Goal: Information Seeking & Learning: Check status

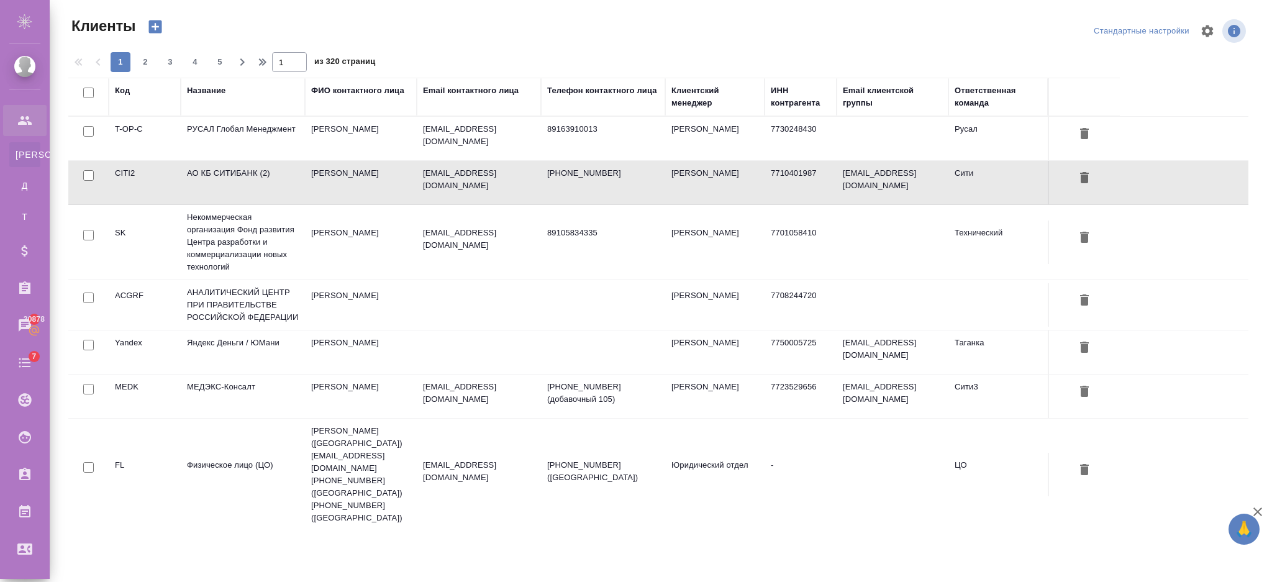
select select "RU"
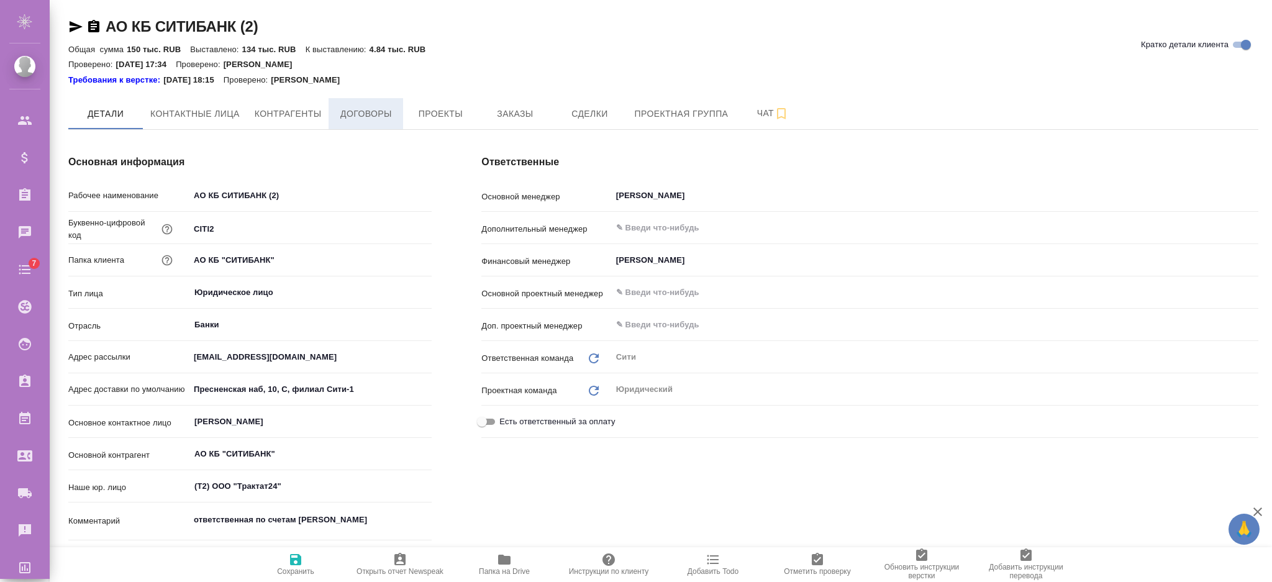
type textarea "x"
type \(спецификации\)-0 "КЦ (спецификации)"
type textarea "x"
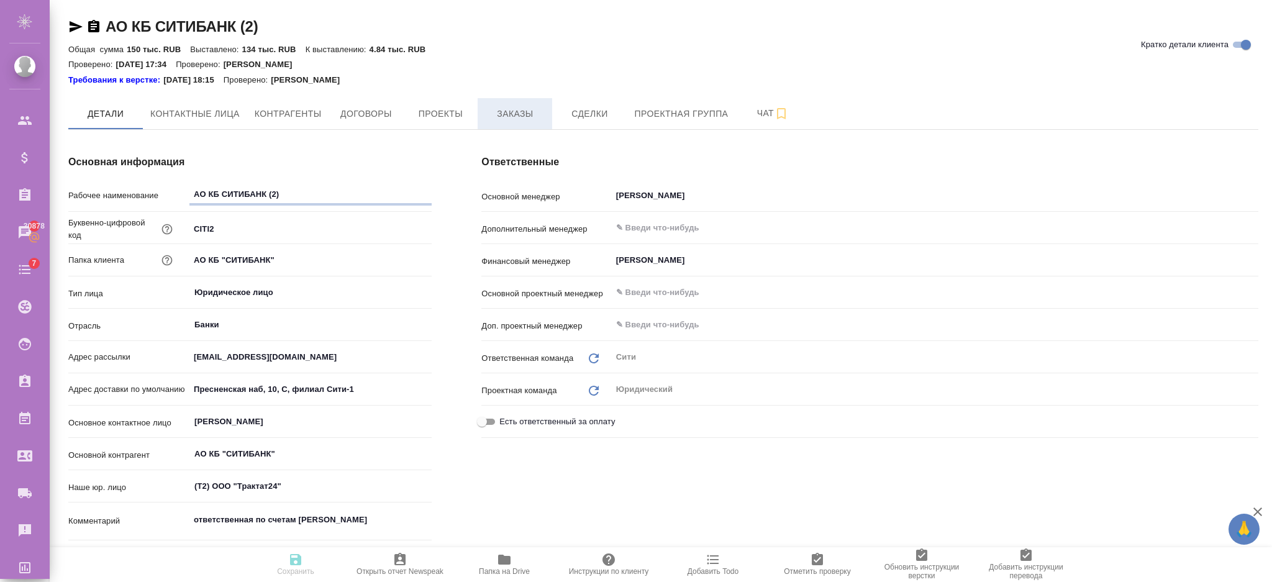
type textarea "x"
click at [504, 112] on span "Заказы" at bounding box center [515, 114] width 60 height 16
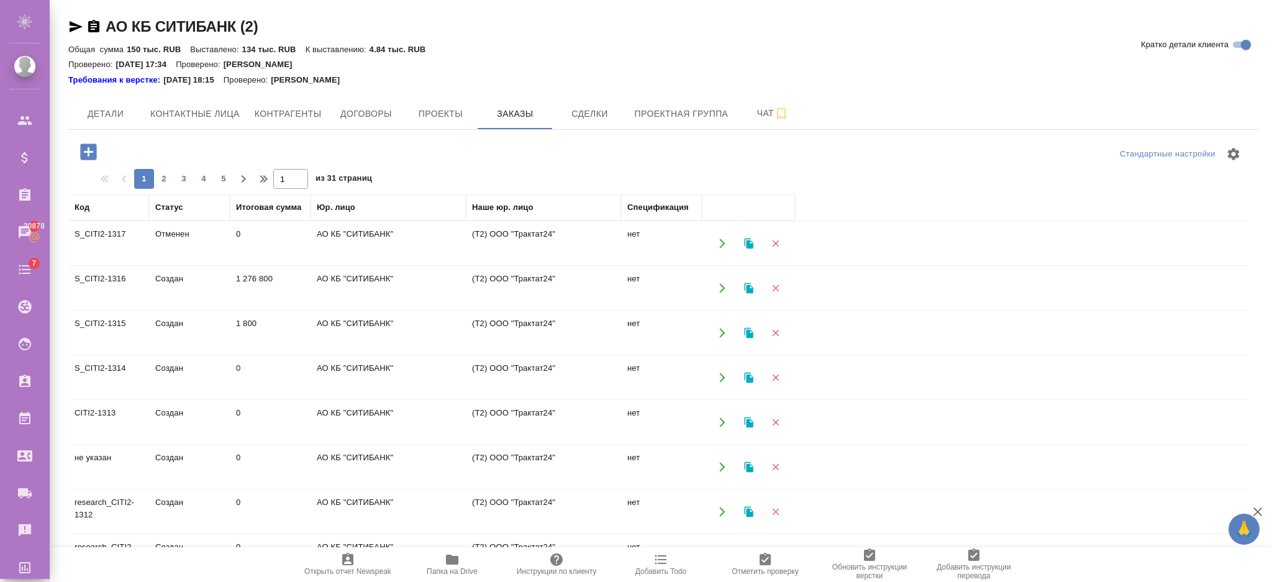
click at [171, 207] on div "Статус" at bounding box center [169, 207] width 28 height 12
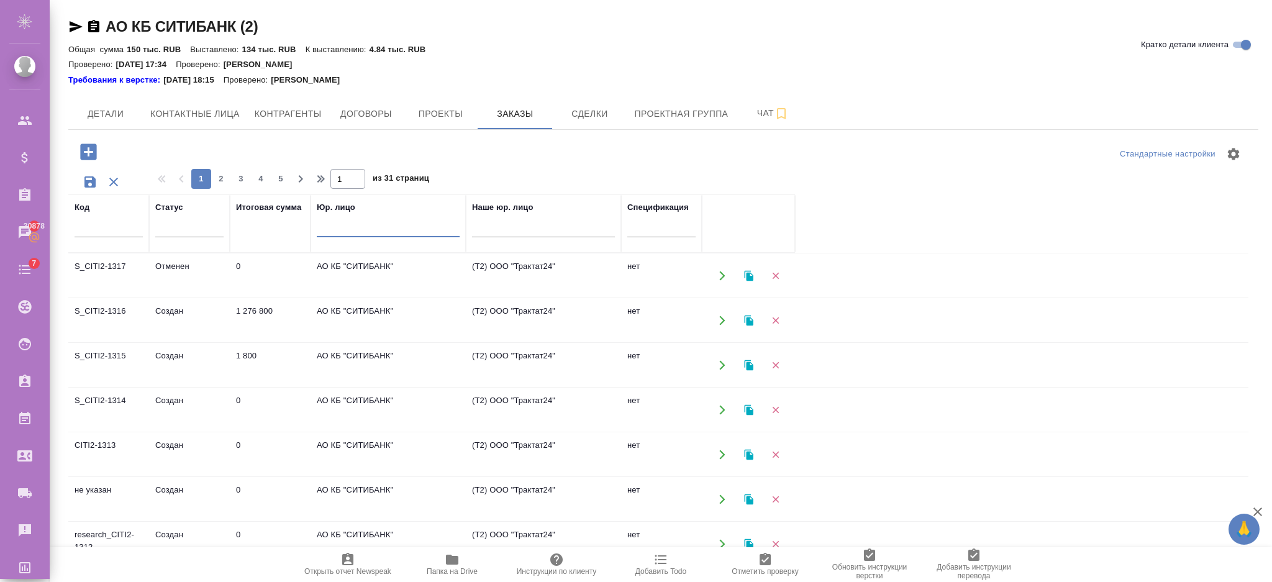
click at [339, 223] on input "text" at bounding box center [388, 230] width 143 height 16
click at [217, 237] on div at bounding box center [189, 226] width 68 height 24
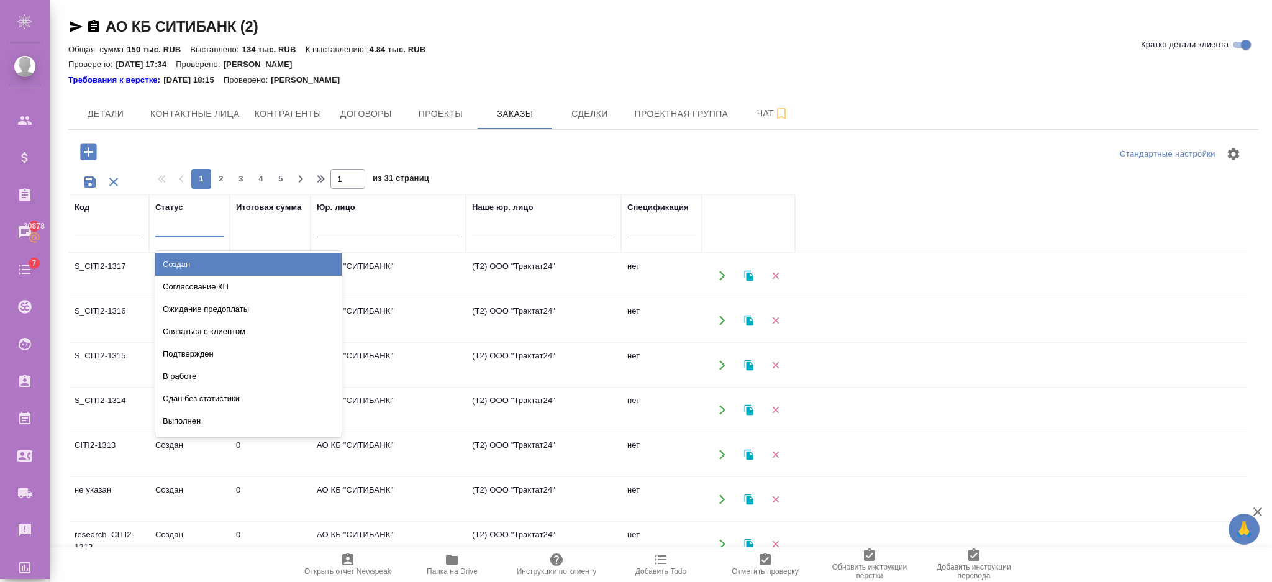
click at [197, 255] on div "Создан" at bounding box center [248, 264] width 186 height 22
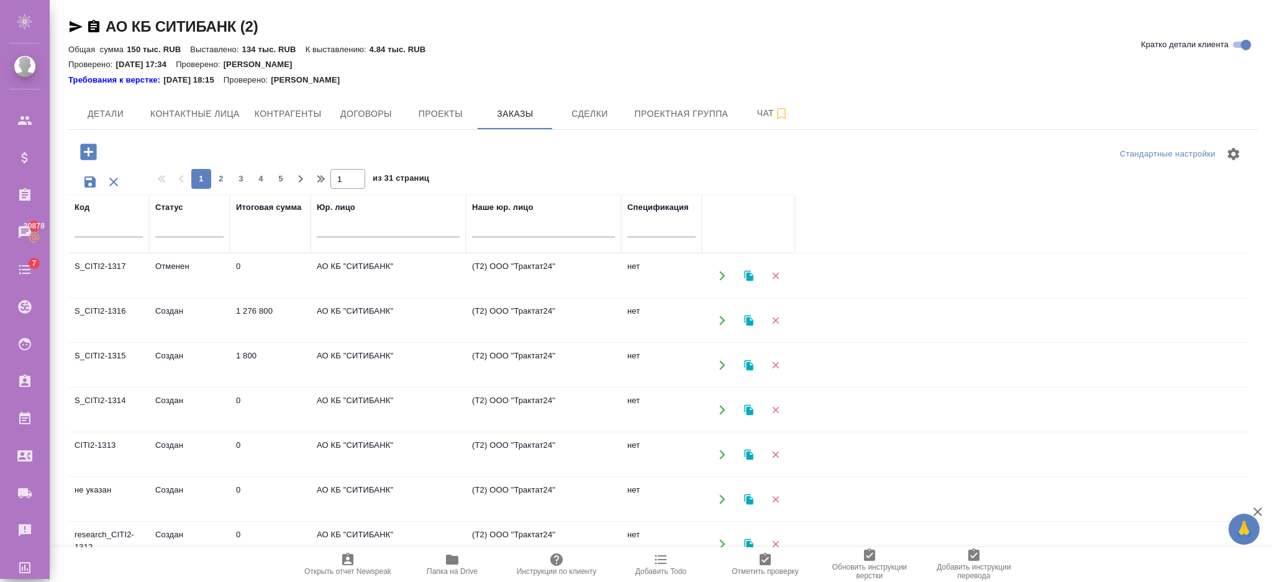
click at [644, 232] on input "text" at bounding box center [661, 230] width 68 height 16
click at [646, 234] on input "text" at bounding box center [661, 230] width 68 height 16
click at [644, 232] on input "text" at bounding box center [661, 230] width 68 height 16
click at [644, 228] on input "text" at bounding box center [661, 230] width 68 height 16
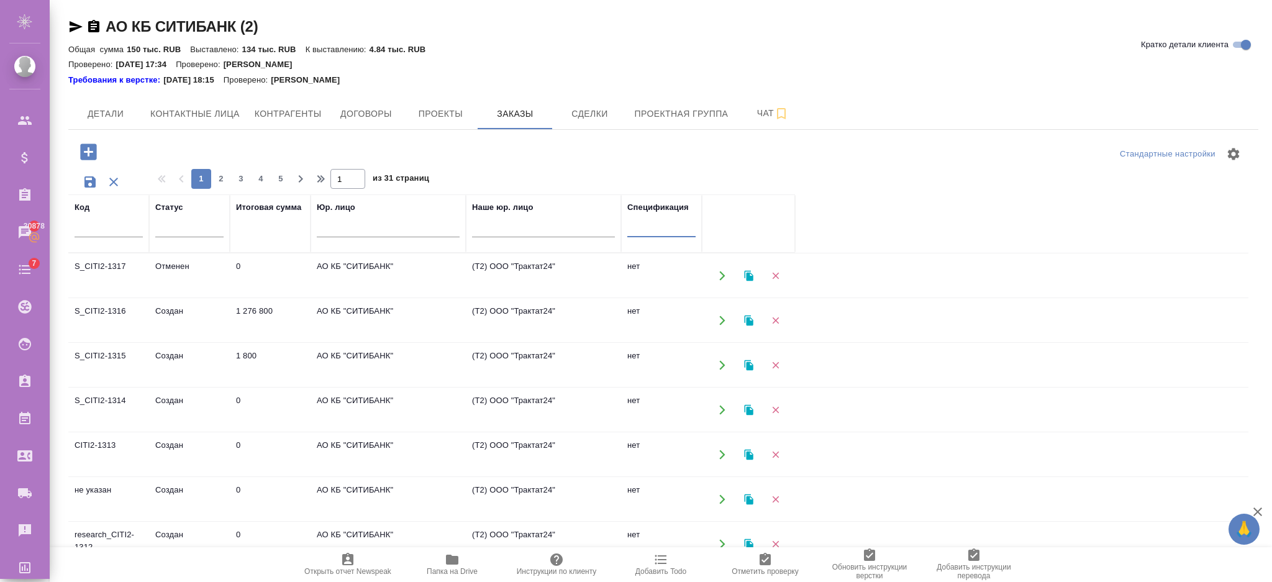
click at [644, 227] on input "text" at bounding box center [661, 230] width 68 height 16
click at [649, 234] on input "text" at bounding box center [661, 230] width 68 height 16
click at [537, 225] on input "text" at bounding box center [543, 230] width 143 height 16
click at [632, 224] on input "text" at bounding box center [661, 230] width 68 height 16
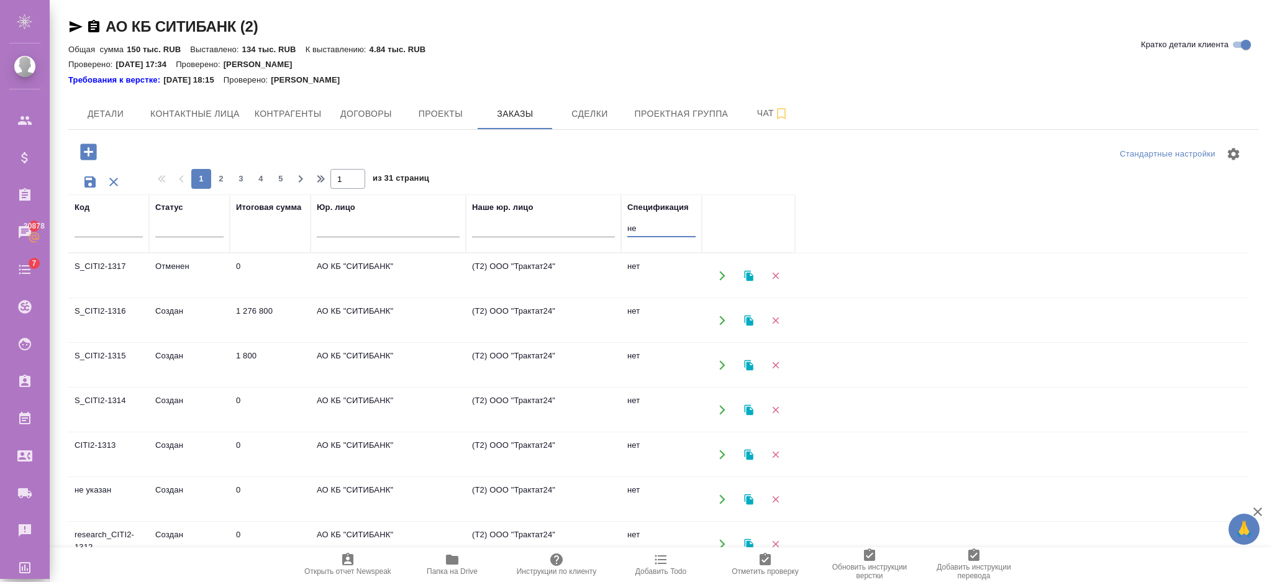
type input "нет"
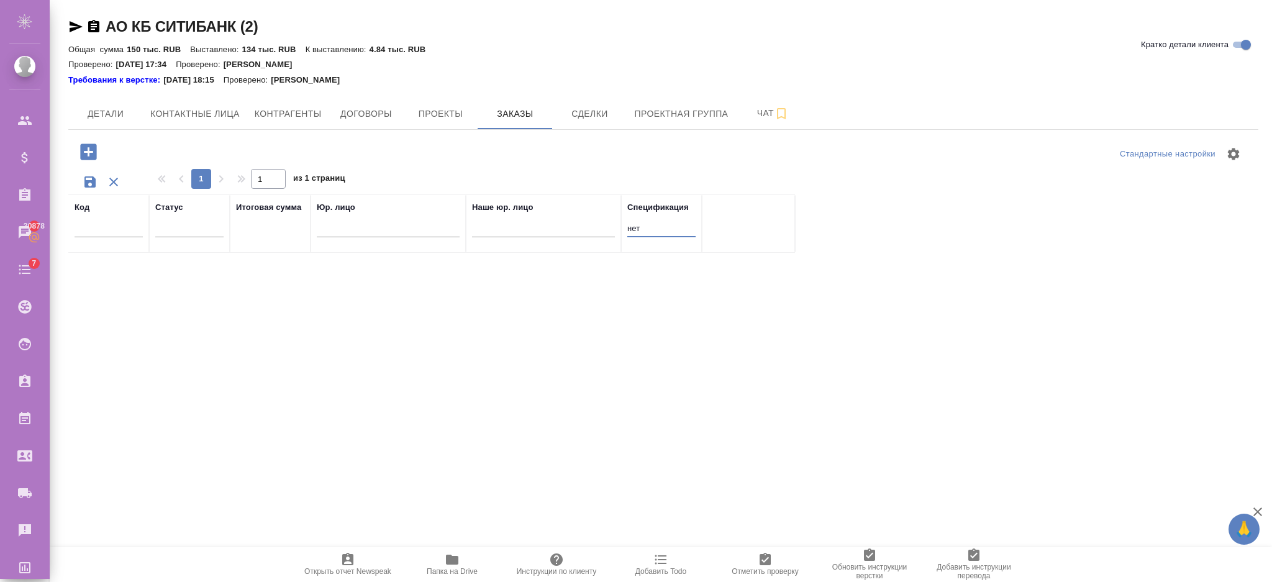
drag, startPoint x: 545, startPoint y: 214, endPoint x: 525, endPoint y: 213, distance: 20.5
click at [525, 213] on tr "Код Статус Итоговая сумма Юр. лицо Наше юр. лицо Спецификация нет" at bounding box center [431, 223] width 727 height 58
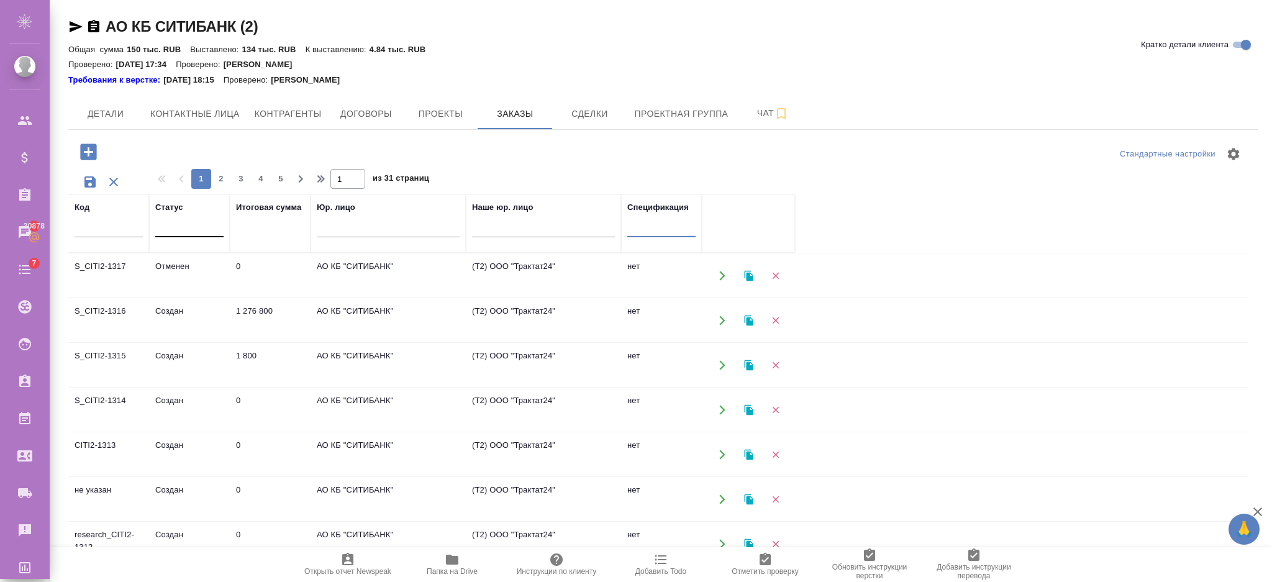
click at [165, 230] on div at bounding box center [189, 225] width 68 height 18
click at [105, 234] on input "text" at bounding box center [109, 230] width 68 height 16
click at [342, 223] on input "text" at bounding box center [388, 230] width 143 height 16
click at [343, 232] on input "text" at bounding box center [388, 230] width 143 height 16
click at [342, 228] on input "text" at bounding box center [388, 230] width 143 height 16
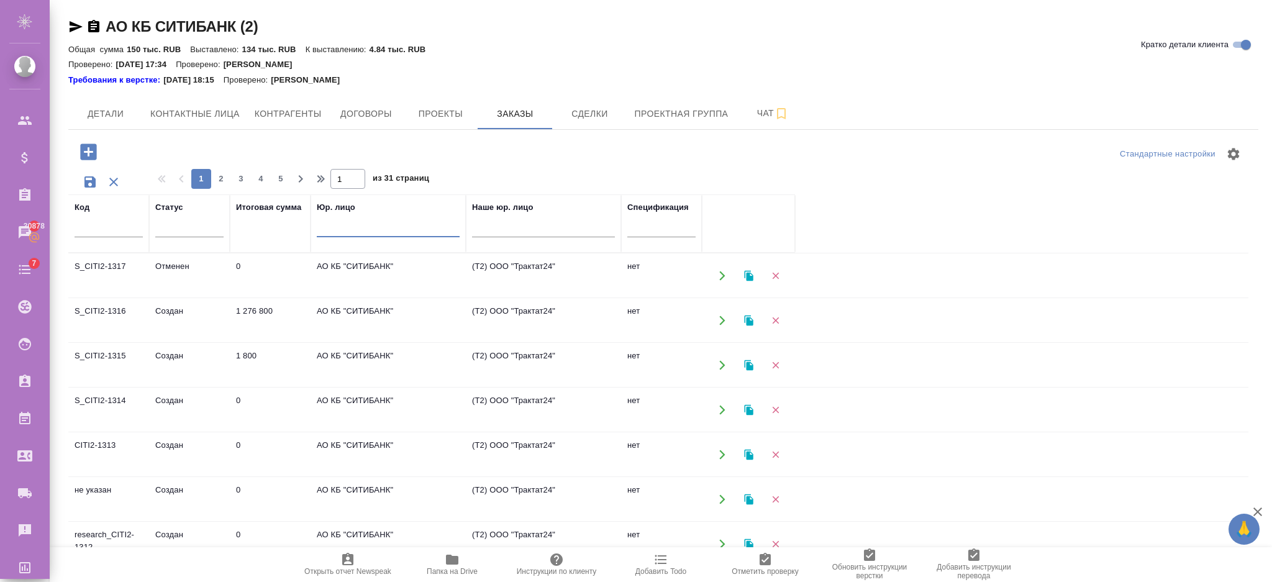
click at [342, 228] on input "text" at bounding box center [388, 230] width 143 height 16
click at [410, 398] on td "АО КБ "СИТИБАНК"" at bounding box center [388, 409] width 155 height 43
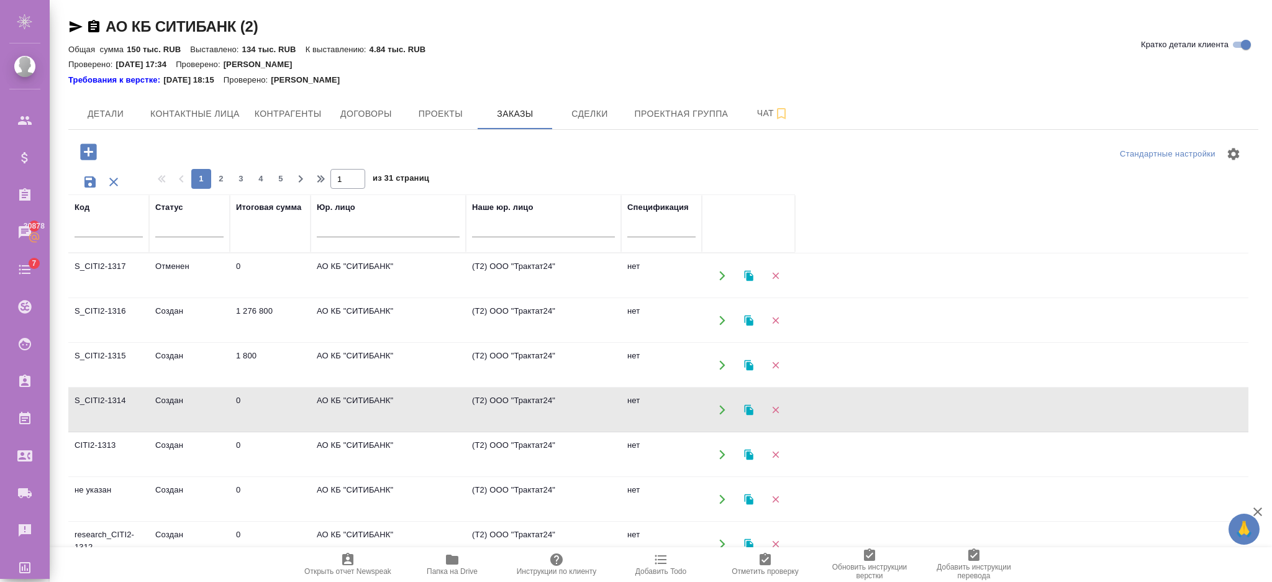
drag, startPoint x: 493, startPoint y: 219, endPoint x: 498, endPoint y: 229, distance: 11.7
click at [495, 226] on div at bounding box center [543, 231] width 143 height 30
click at [498, 229] on input "text" at bounding box center [543, 230] width 143 height 16
click at [499, 229] on input "text" at bounding box center [543, 230] width 143 height 16
click at [573, 115] on span "Сделки" at bounding box center [590, 114] width 60 height 16
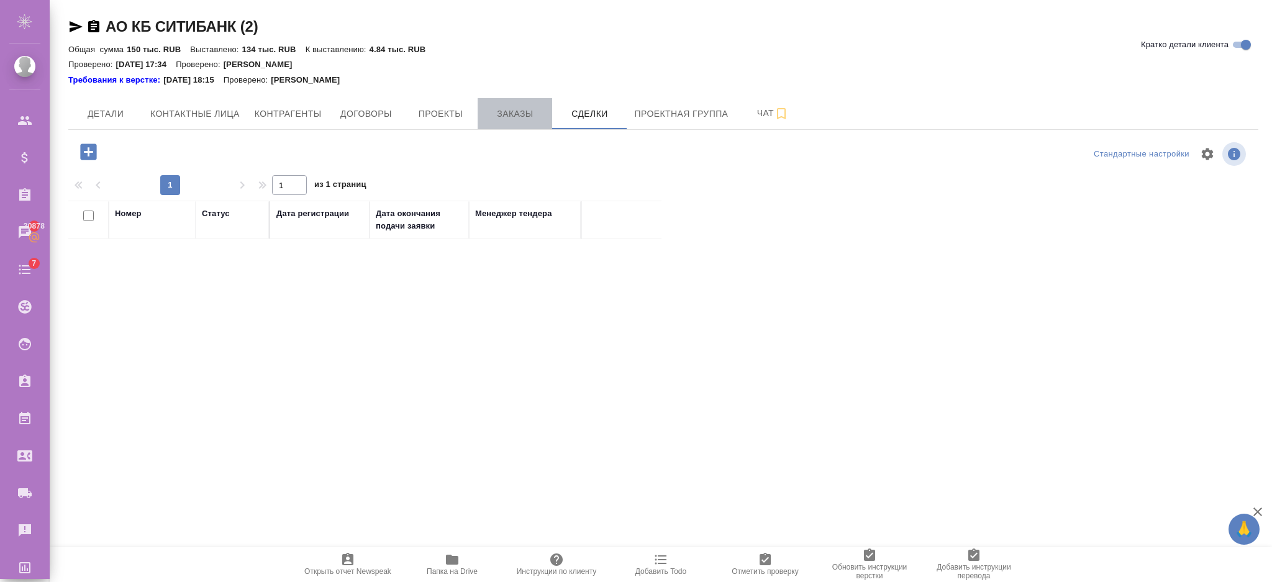
click at [499, 116] on span "Заказы" at bounding box center [515, 114] width 60 height 16
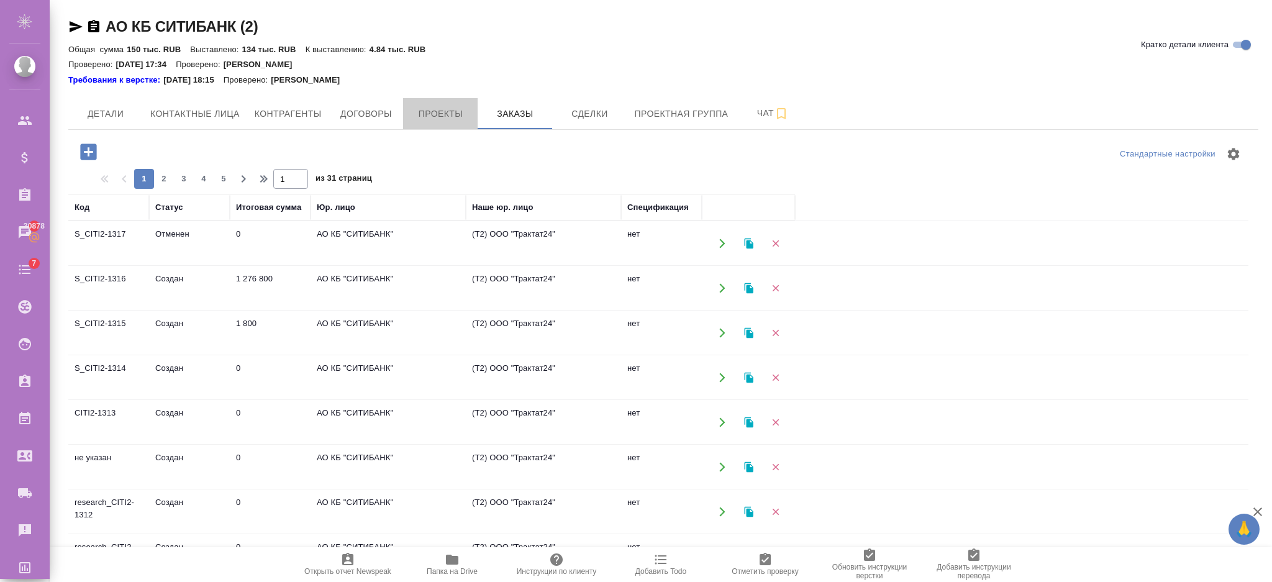
click at [436, 111] on span "Проекты" at bounding box center [441, 114] width 60 height 16
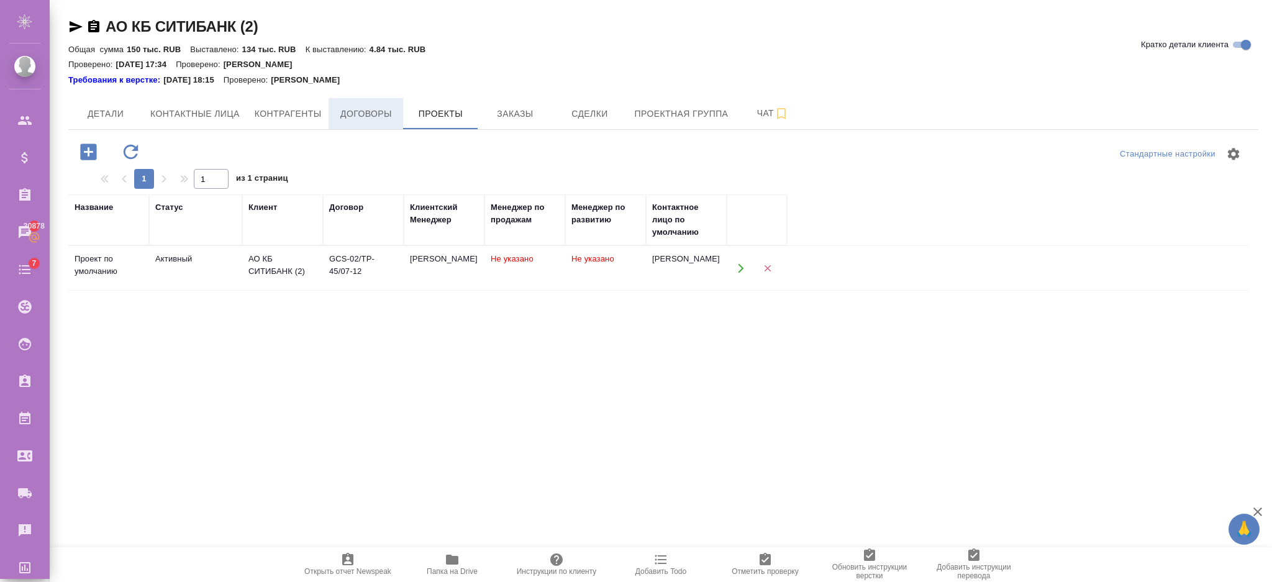
click at [378, 111] on span "Договоры" at bounding box center [366, 114] width 60 height 16
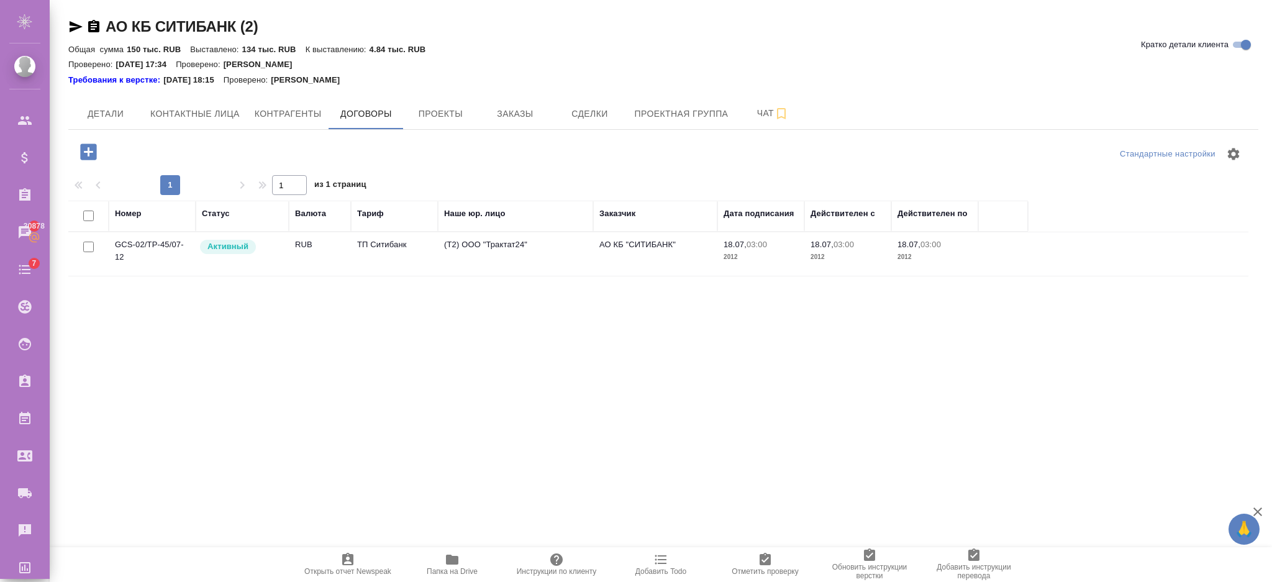
click at [328, 215] on div "Валюта" at bounding box center [320, 213] width 50 height 12
click at [314, 214] on div "Валюта" at bounding box center [310, 213] width 31 height 12
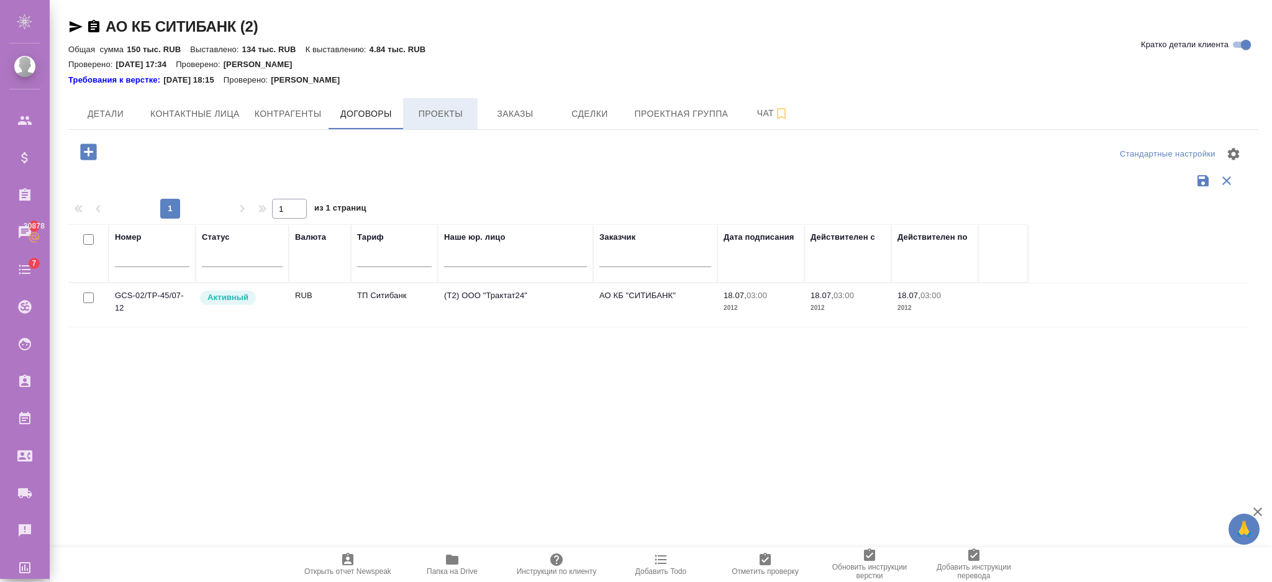
click at [458, 109] on span "Проекты" at bounding box center [441, 114] width 60 height 16
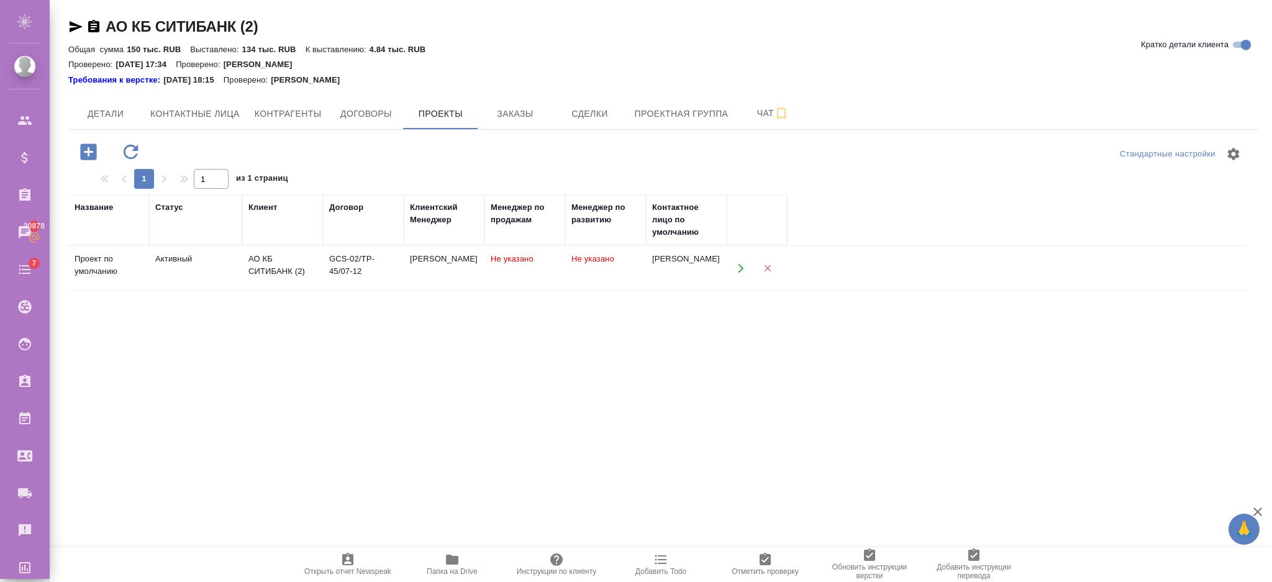
click at [168, 208] on div "Статус" at bounding box center [169, 207] width 28 height 12
click at [171, 210] on div "Статус" at bounding box center [169, 207] width 28 height 12
click at [111, 210] on div "Название" at bounding box center [94, 207] width 39 height 12
click at [103, 207] on div "Название" at bounding box center [94, 207] width 39 height 12
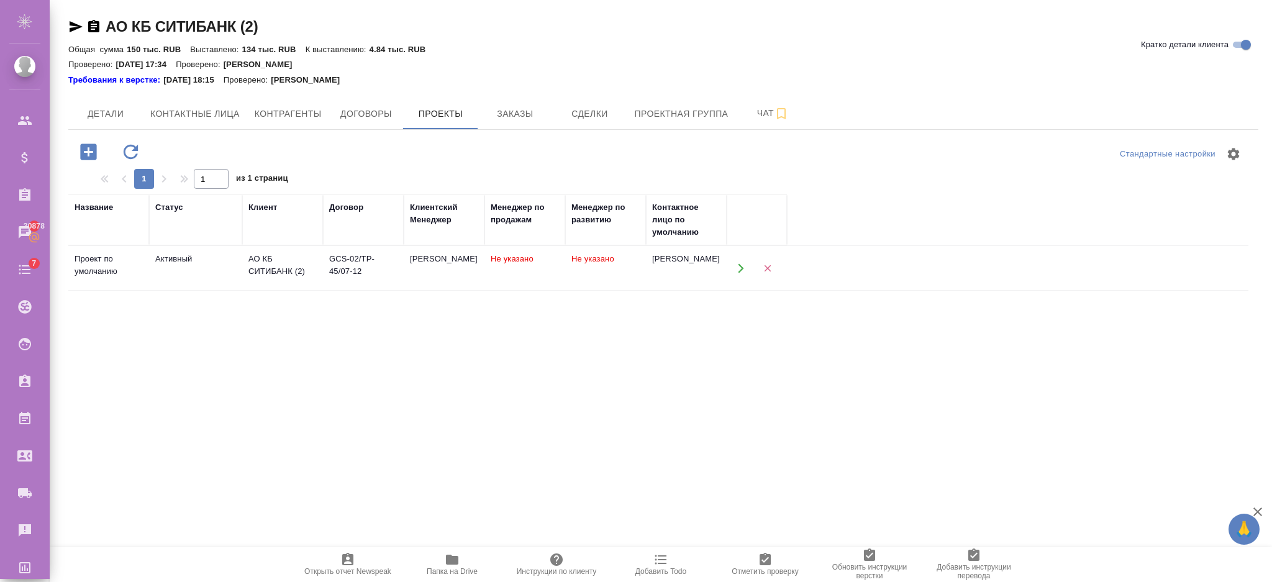
click at [364, 210] on div "Договор" at bounding box center [363, 207] width 68 height 12
click at [357, 207] on div "Договор" at bounding box center [346, 207] width 34 height 12
click at [531, 112] on span "Заказы" at bounding box center [515, 114] width 60 height 16
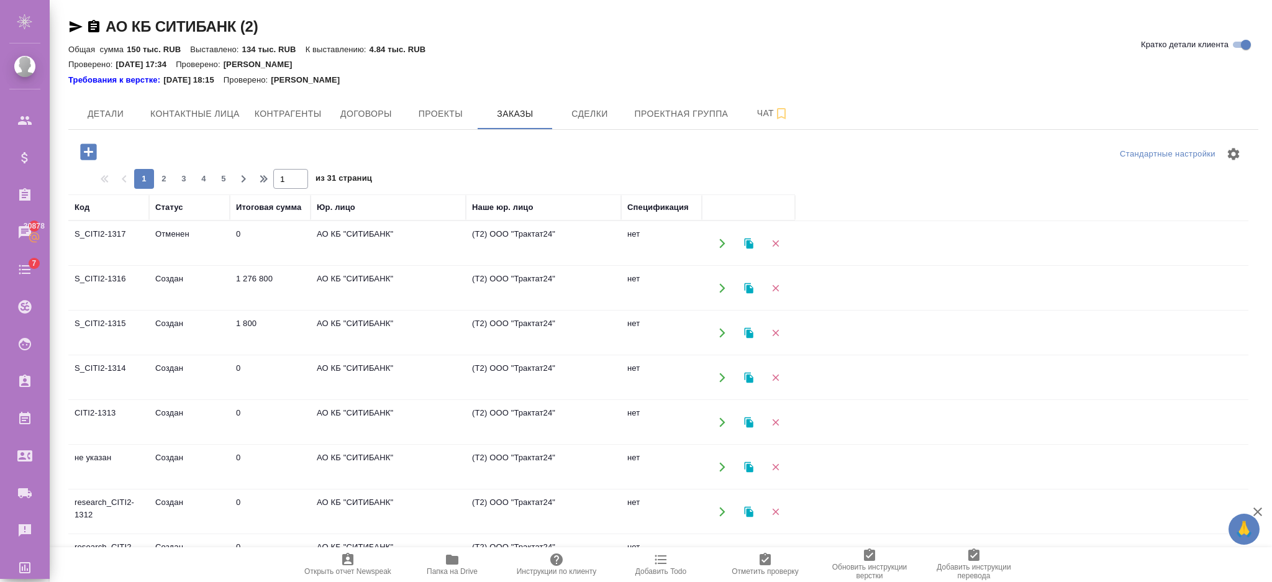
click at [175, 282] on td "Создан" at bounding box center [189, 287] width 81 height 43
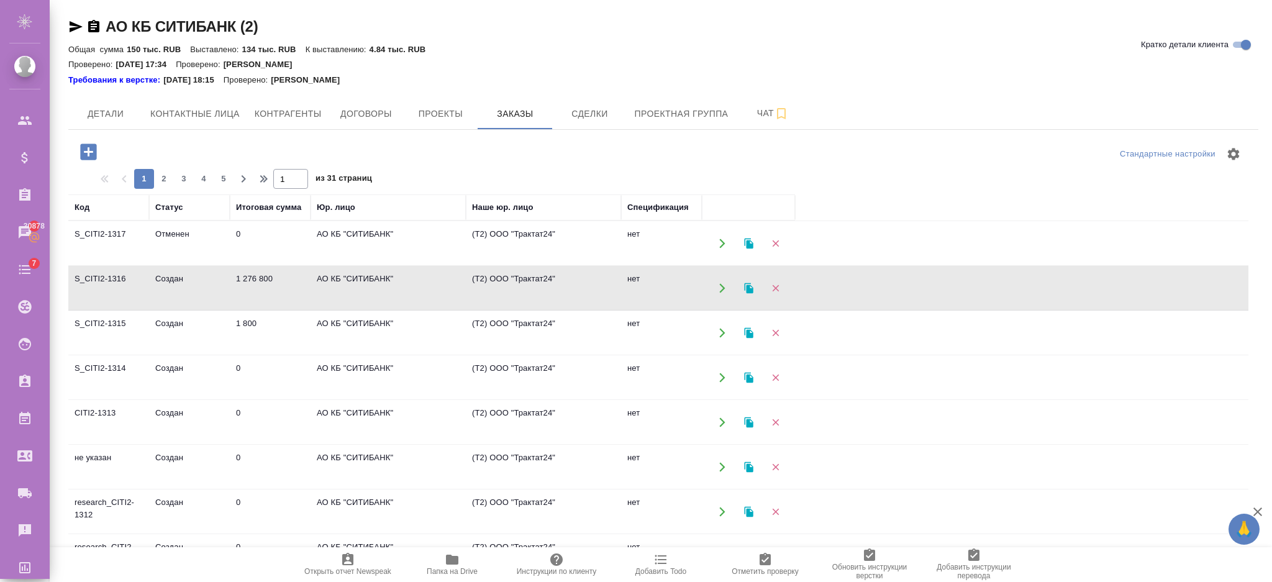
click at [175, 282] on td "Создан" at bounding box center [189, 287] width 81 height 43
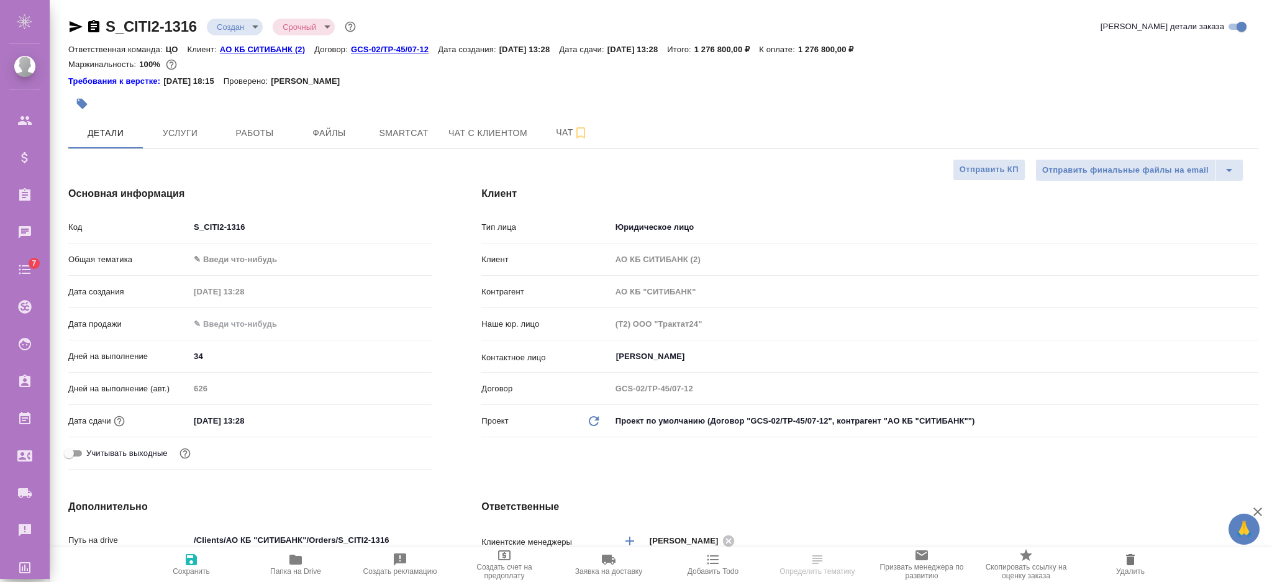
select select "RU"
click at [260, 130] on span "Работы" at bounding box center [255, 133] width 60 height 16
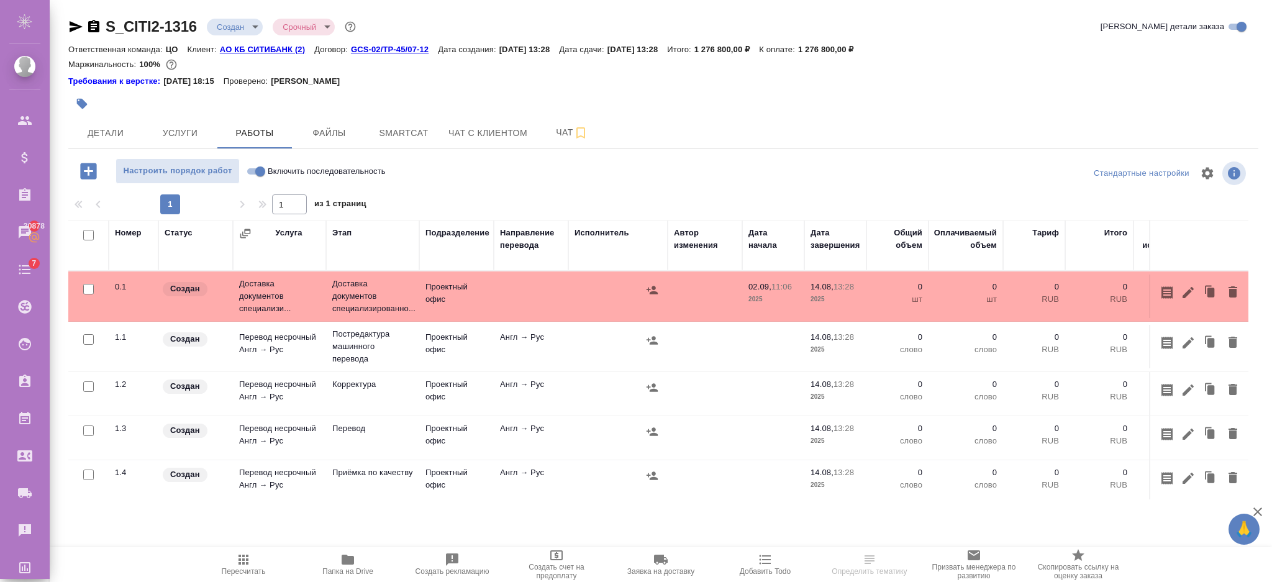
click at [129, 231] on div "Номер" at bounding box center [128, 233] width 27 height 12
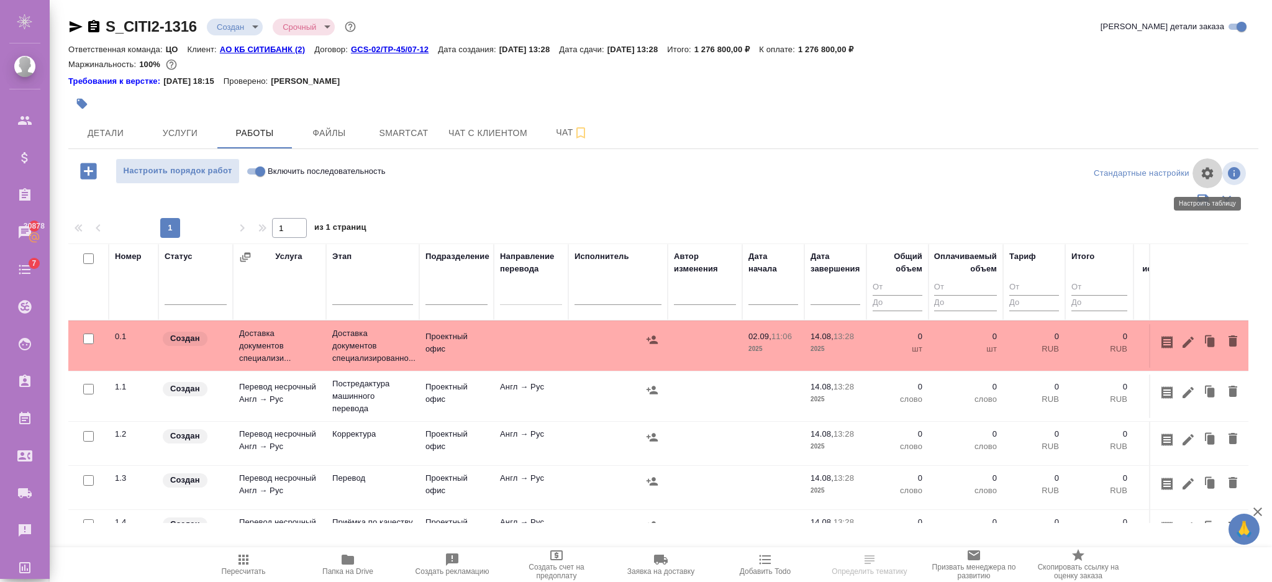
click at [1208, 175] on icon "button" at bounding box center [1207, 173] width 15 height 15
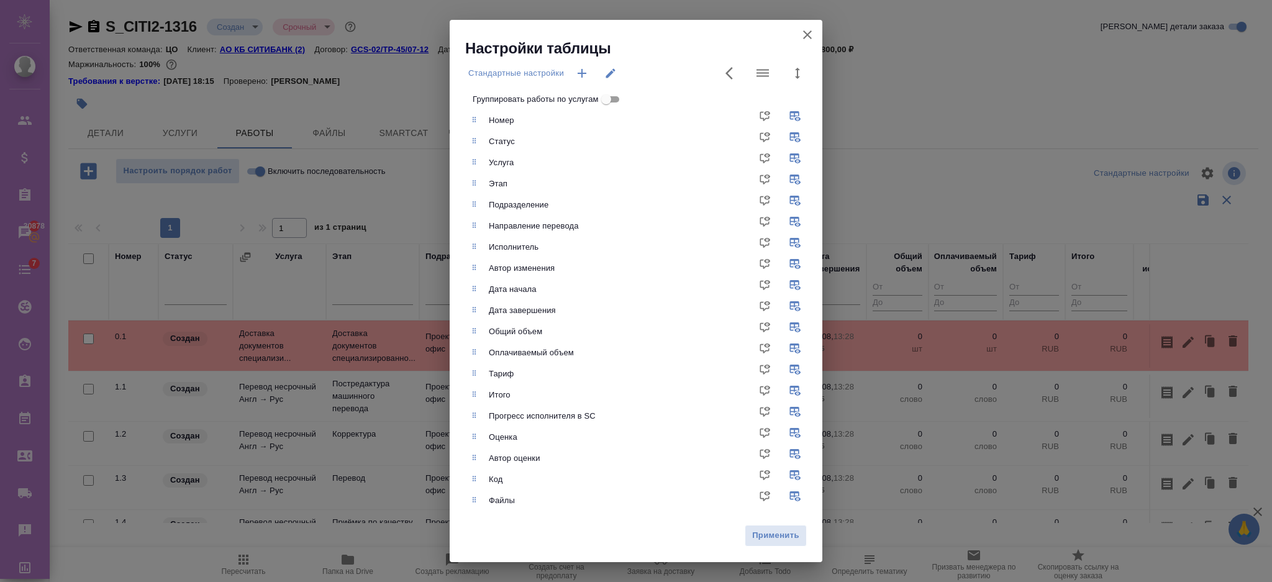
scroll to position [11, 0]
click at [809, 30] on icon "button" at bounding box center [807, 34] width 15 height 15
